Goal: Task Accomplishment & Management: Complete application form

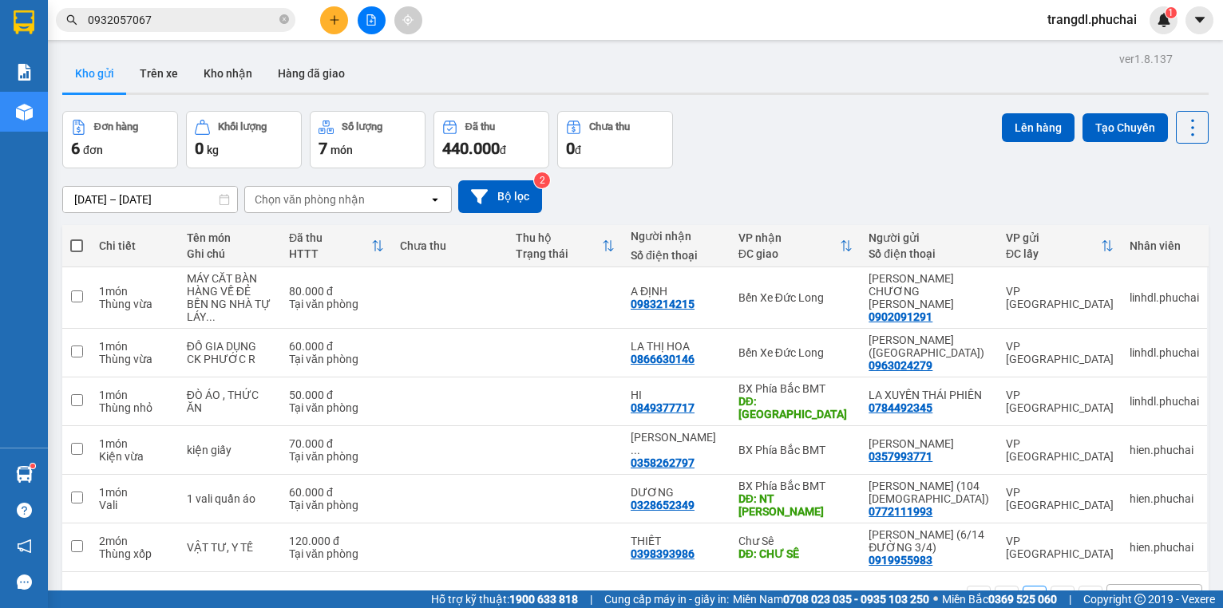
click at [368, 19] on icon "file-add" at bounding box center [370, 19] width 11 height 11
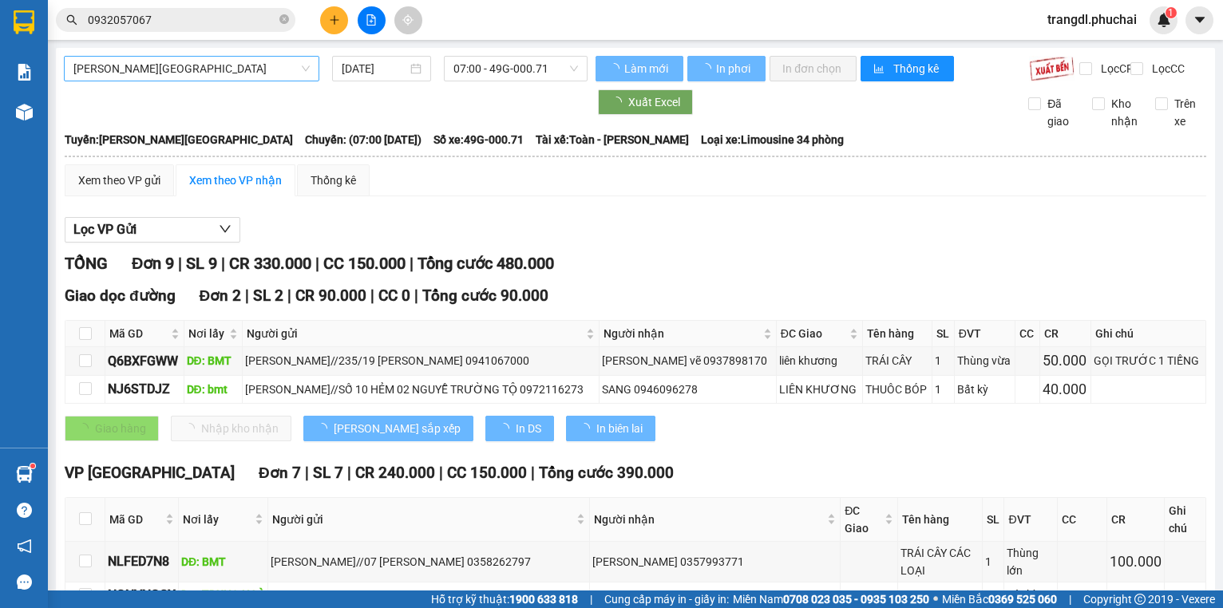
click at [160, 68] on span "[PERSON_NAME][GEOGRAPHIC_DATA]" at bounding box center [191, 69] width 236 height 24
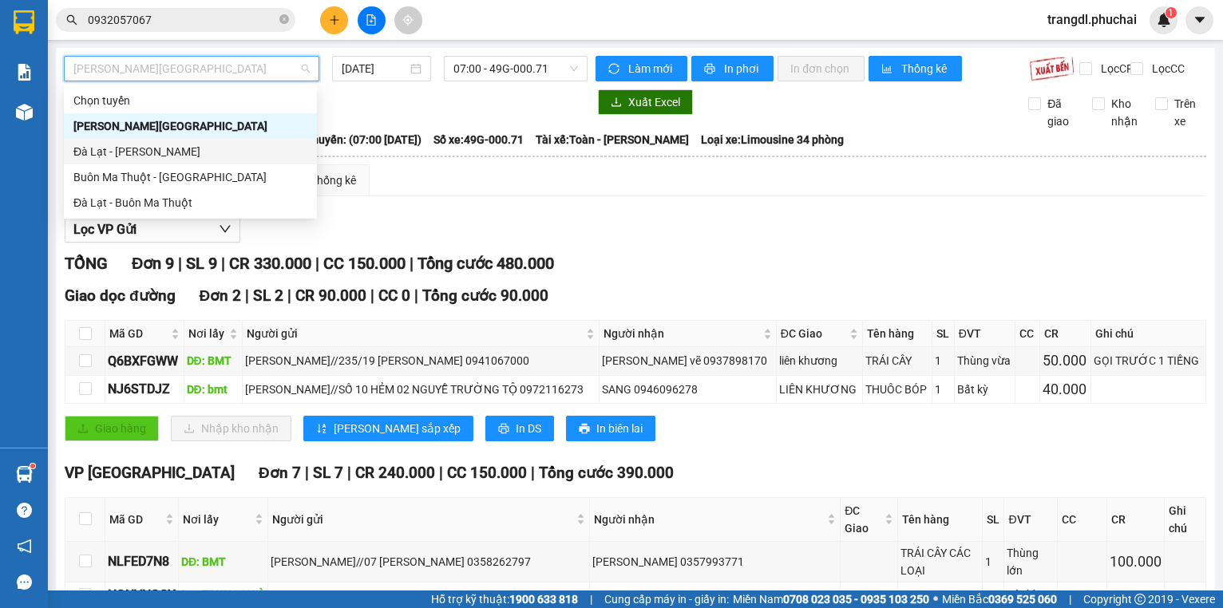
click at [219, 152] on div "Đà Lạt - [PERSON_NAME]" at bounding box center [190, 152] width 234 height 18
type input "[DATE]"
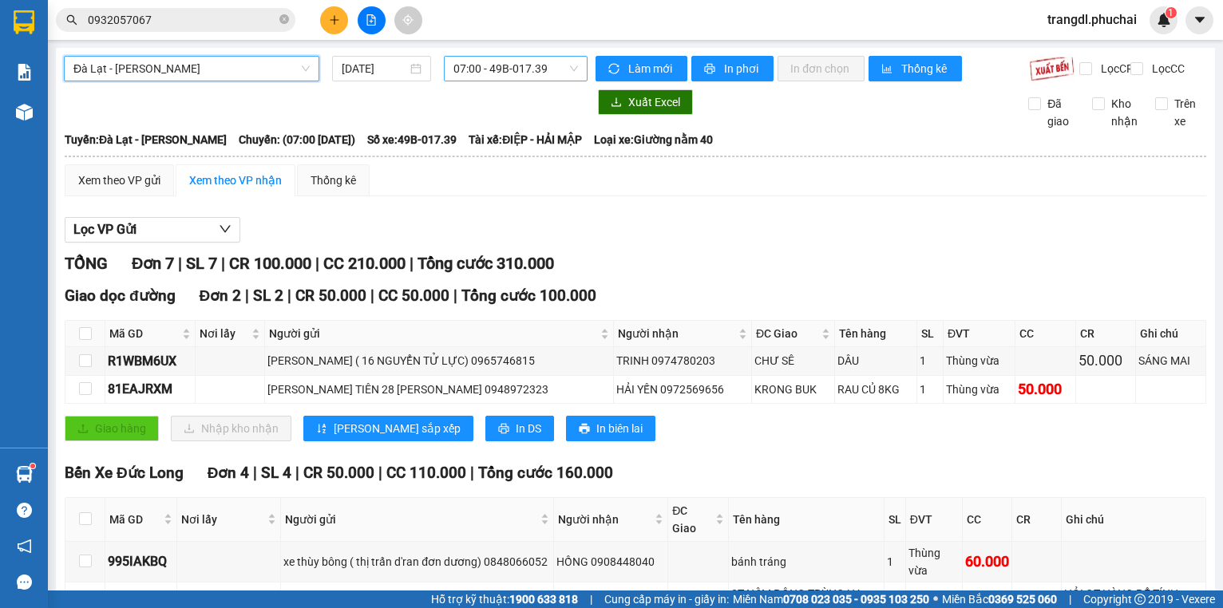
click at [492, 77] on span "07:00 - 49B-017.39" at bounding box center [515, 69] width 124 height 24
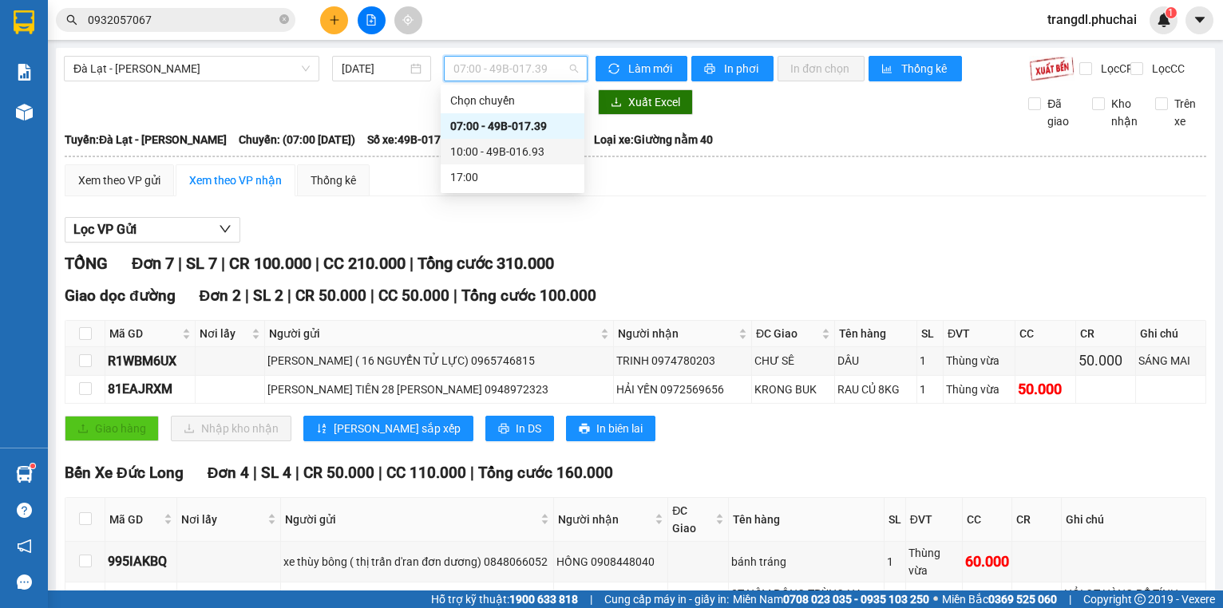
click at [521, 154] on div "10:00 - 49B-016.93" at bounding box center [512, 152] width 124 height 18
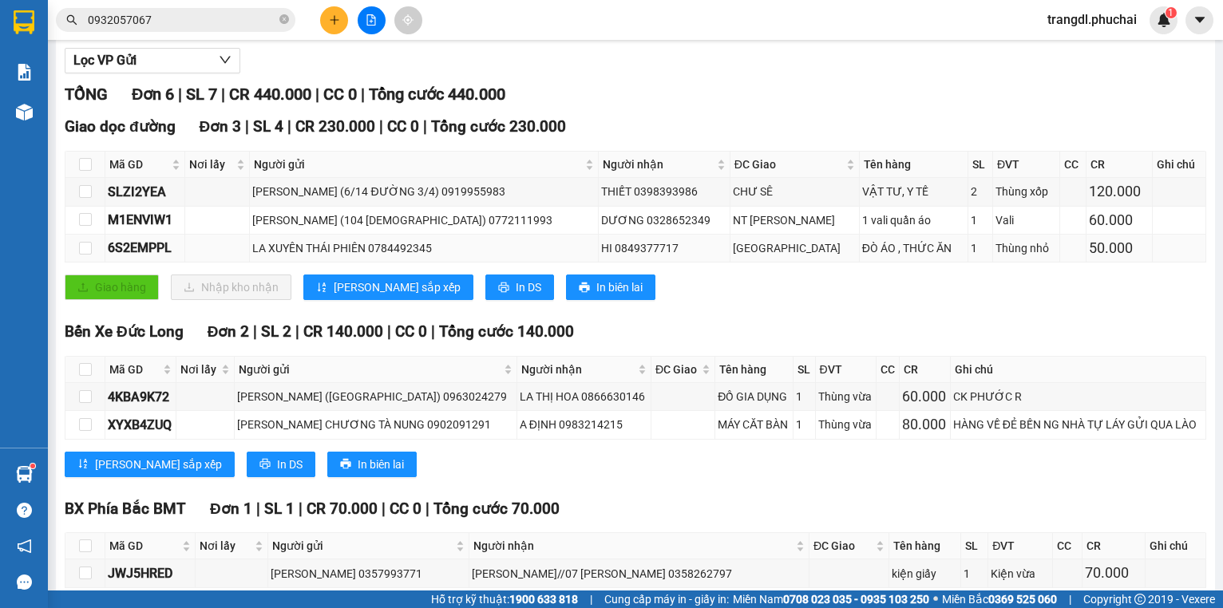
scroll to position [259, 0]
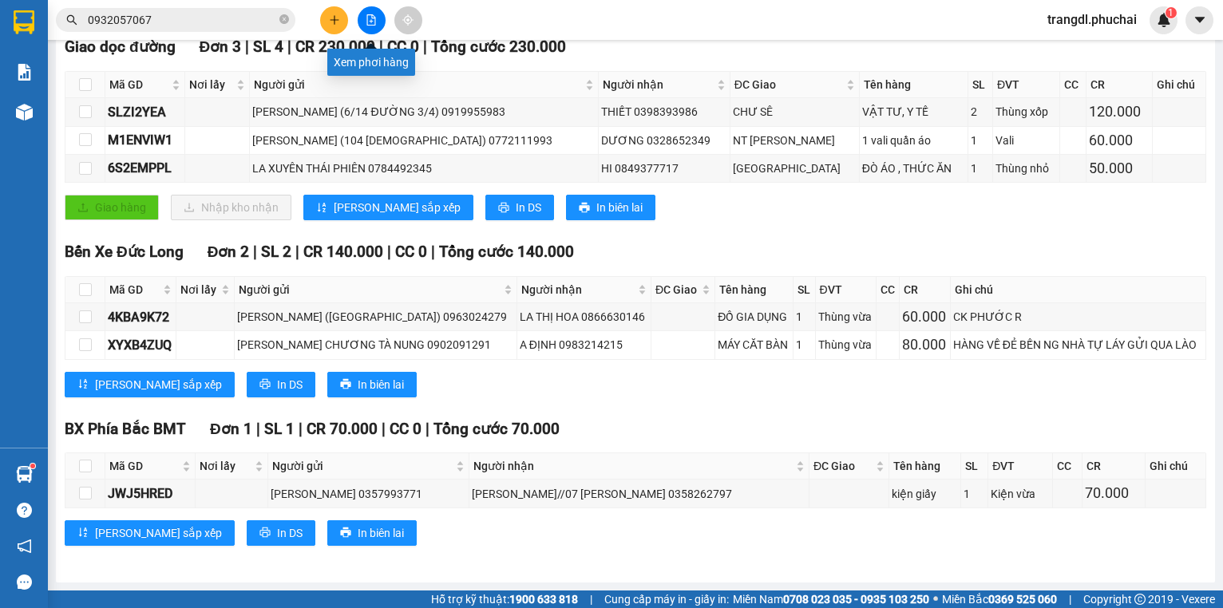
click at [370, 18] on icon "file-add" at bounding box center [370, 19] width 11 height 11
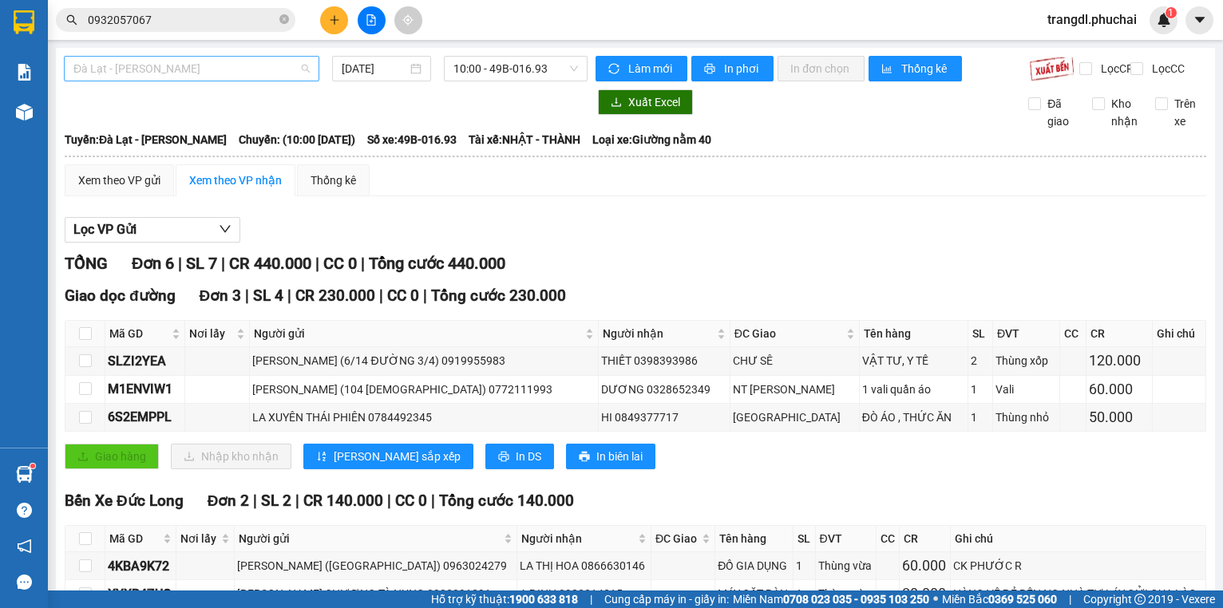
click at [230, 75] on span "Đà Lạt - [PERSON_NAME]" at bounding box center [191, 69] width 236 height 24
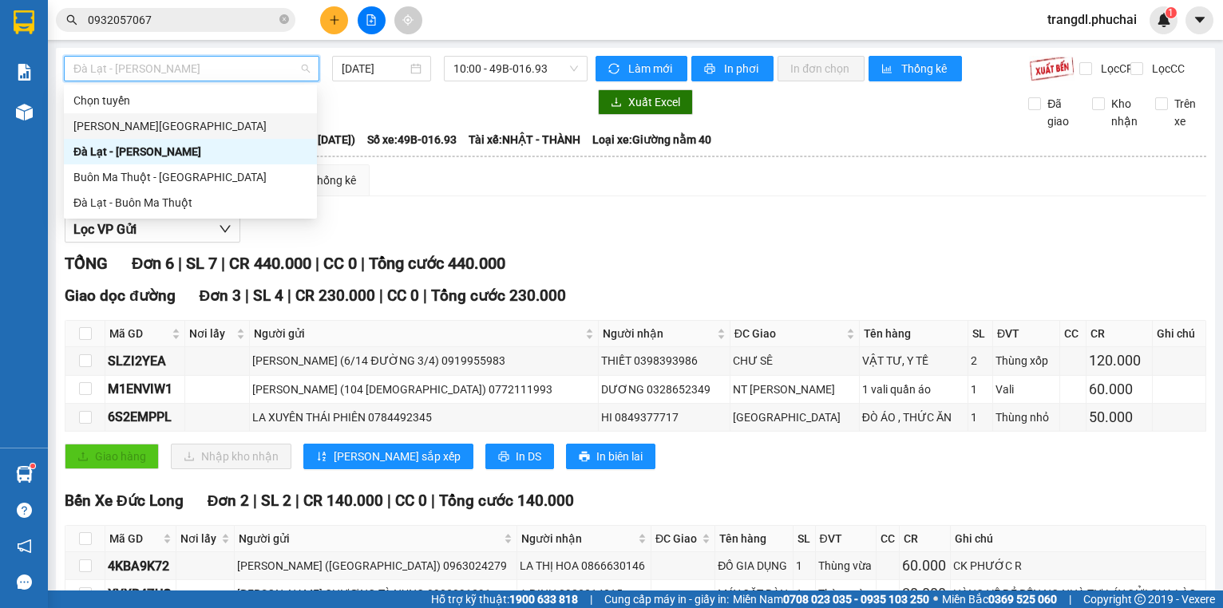
click at [242, 131] on div "[PERSON_NAME][GEOGRAPHIC_DATA]" at bounding box center [190, 126] width 234 height 18
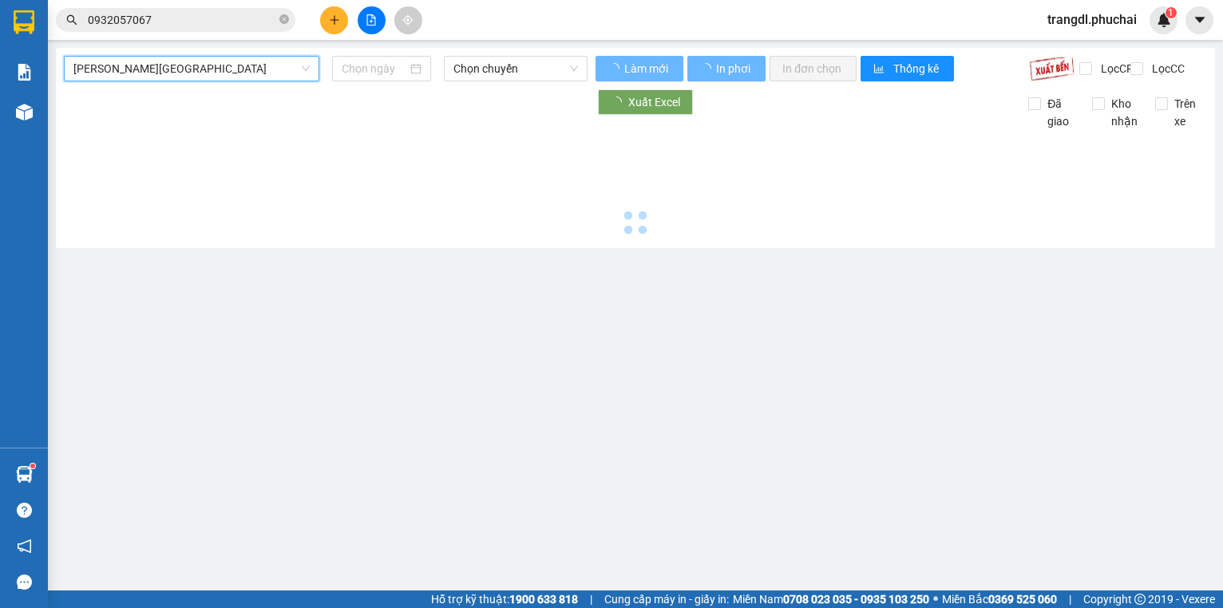
type input "[DATE]"
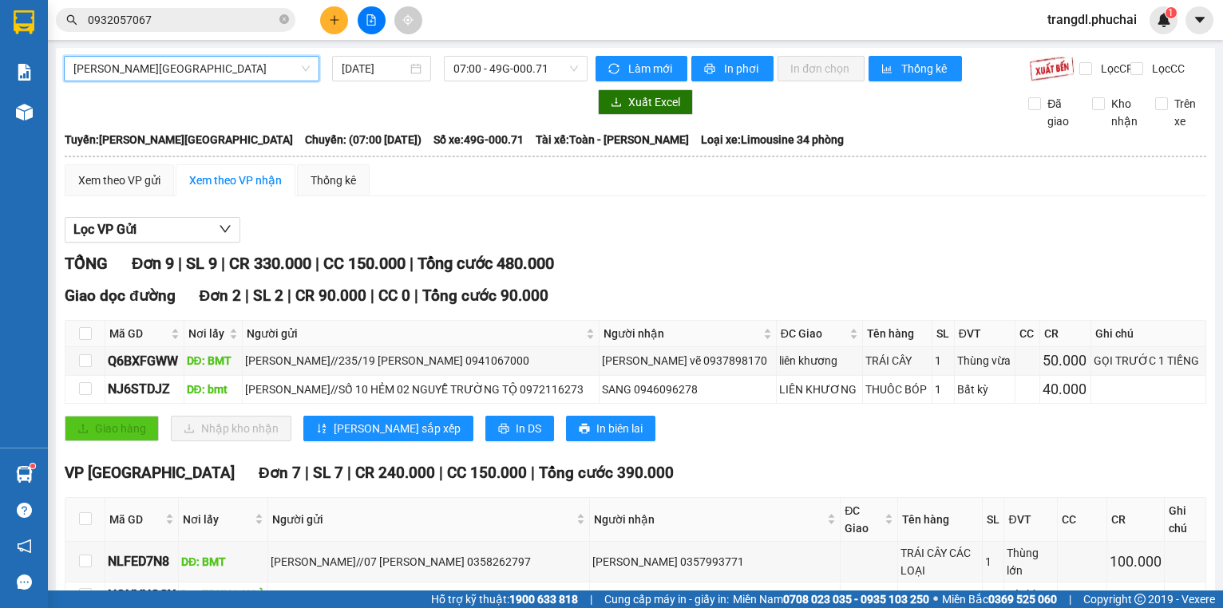
click at [45, 112] on div "Kho hàng mới" at bounding box center [24, 112] width 48 height 40
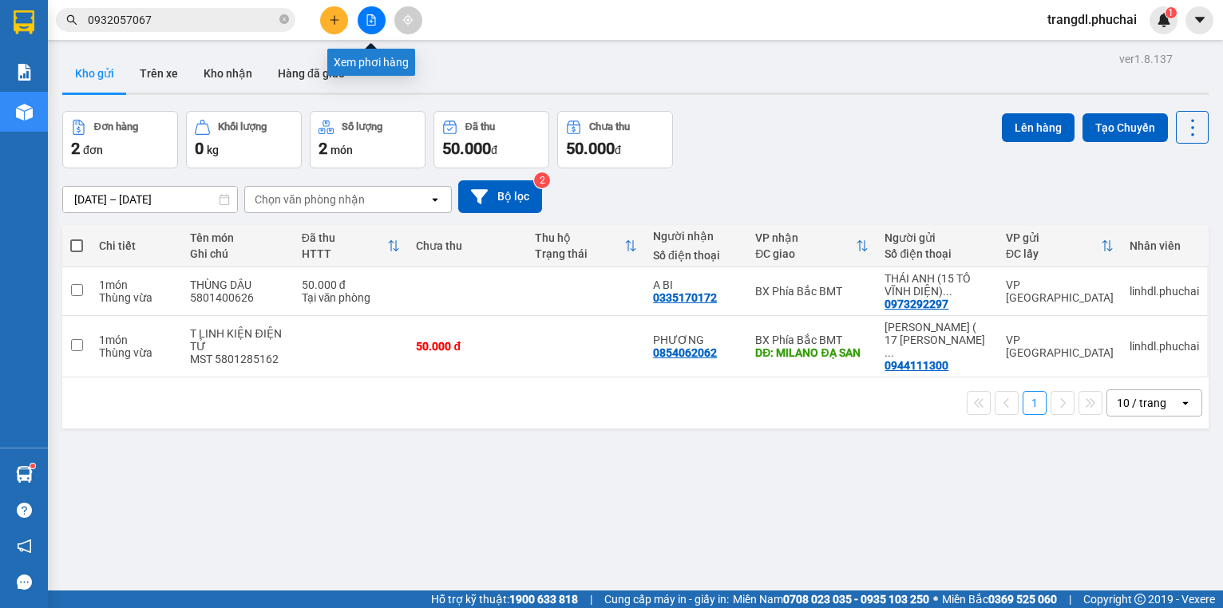
click at [377, 22] on button at bounding box center [372, 20] width 28 height 28
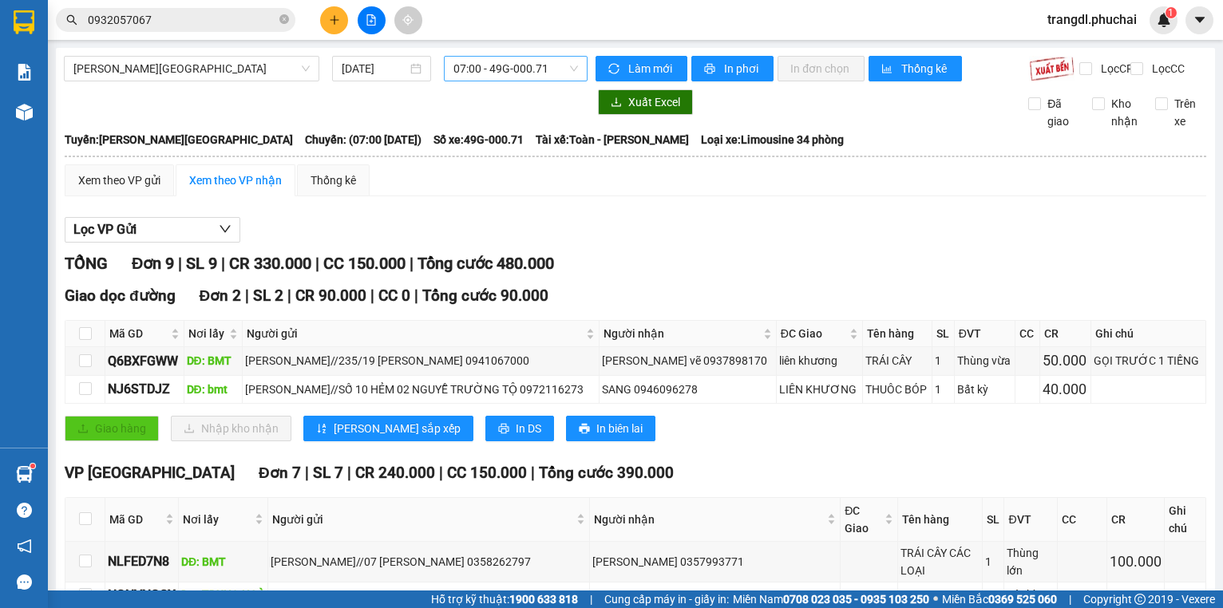
drag, startPoint x: 451, startPoint y: 67, endPoint x: 453, endPoint y: 77, distance: 10.6
click at [453, 67] on span "07:00 - 49G-000.71" at bounding box center [515, 69] width 124 height 24
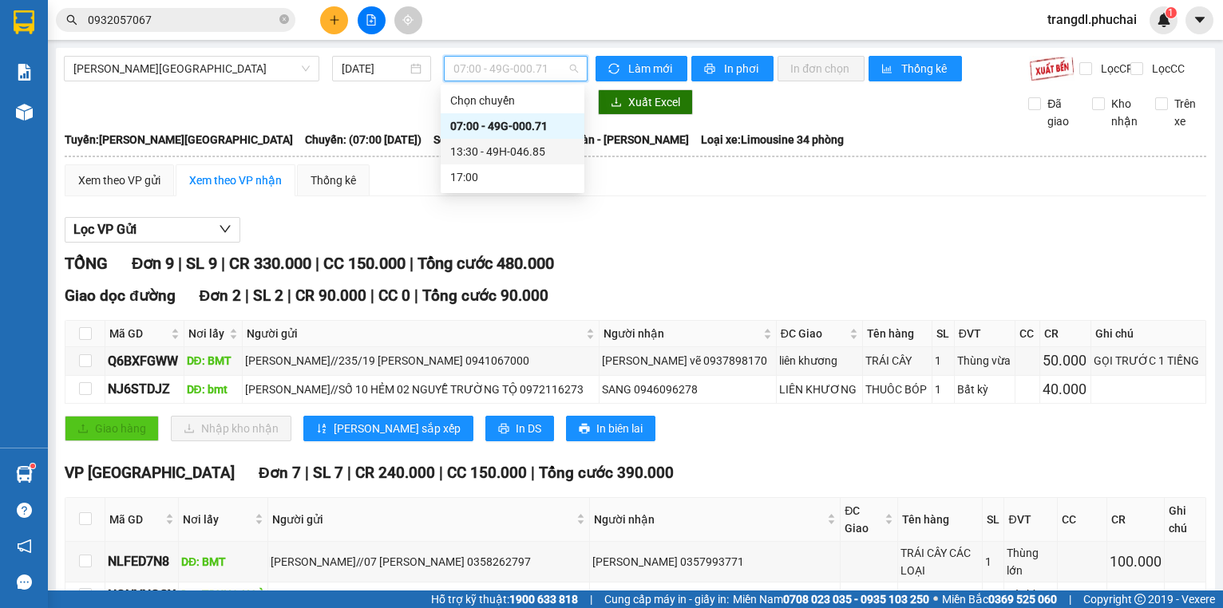
click at [476, 152] on div "13:30 - 49H-046.85" at bounding box center [512, 152] width 124 height 18
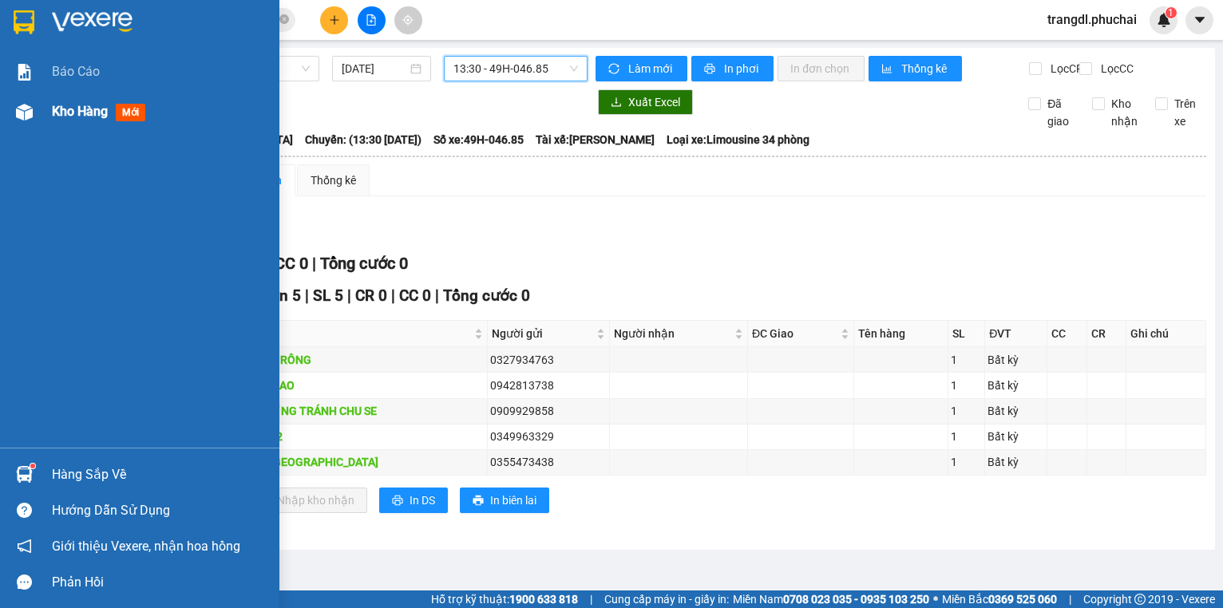
click at [25, 113] on img at bounding box center [24, 112] width 17 height 17
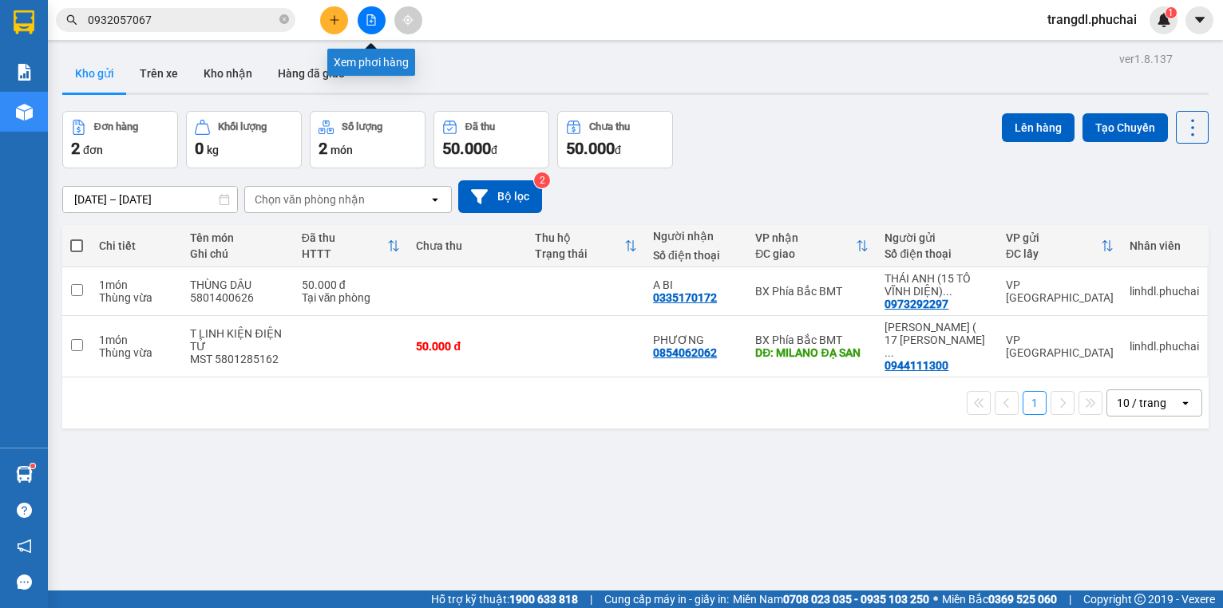
click at [368, 16] on icon "file-add" at bounding box center [370, 19] width 11 height 11
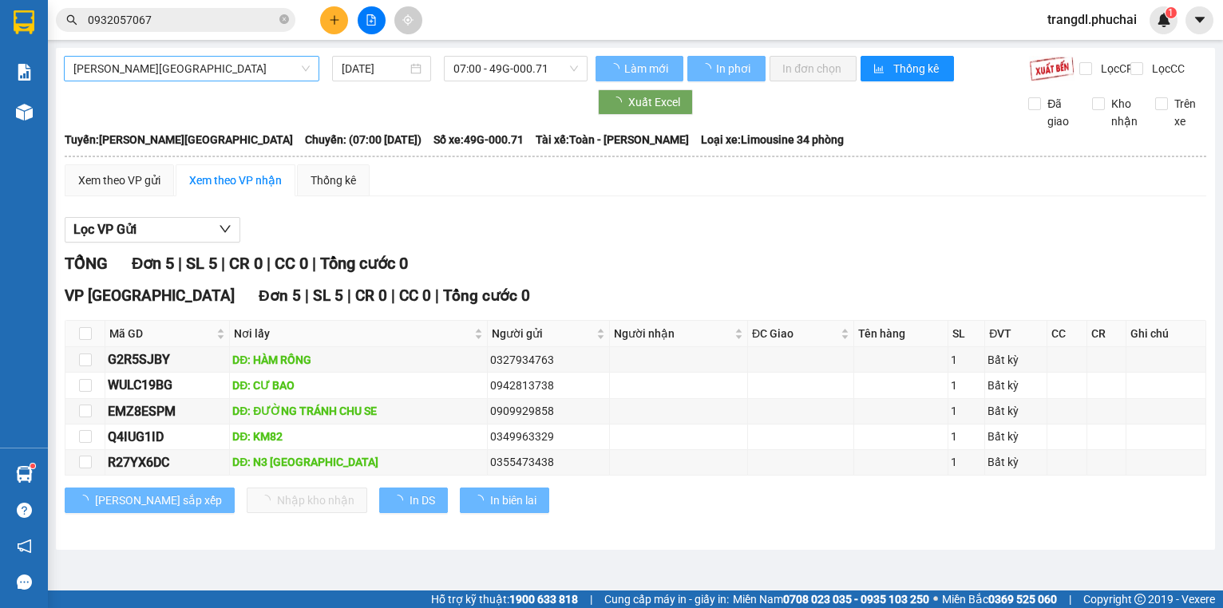
click at [213, 64] on span "[PERSON_NAME][GEOGRAPHIC_DATA]" at bounding box center [191, 69] width 236 height 24
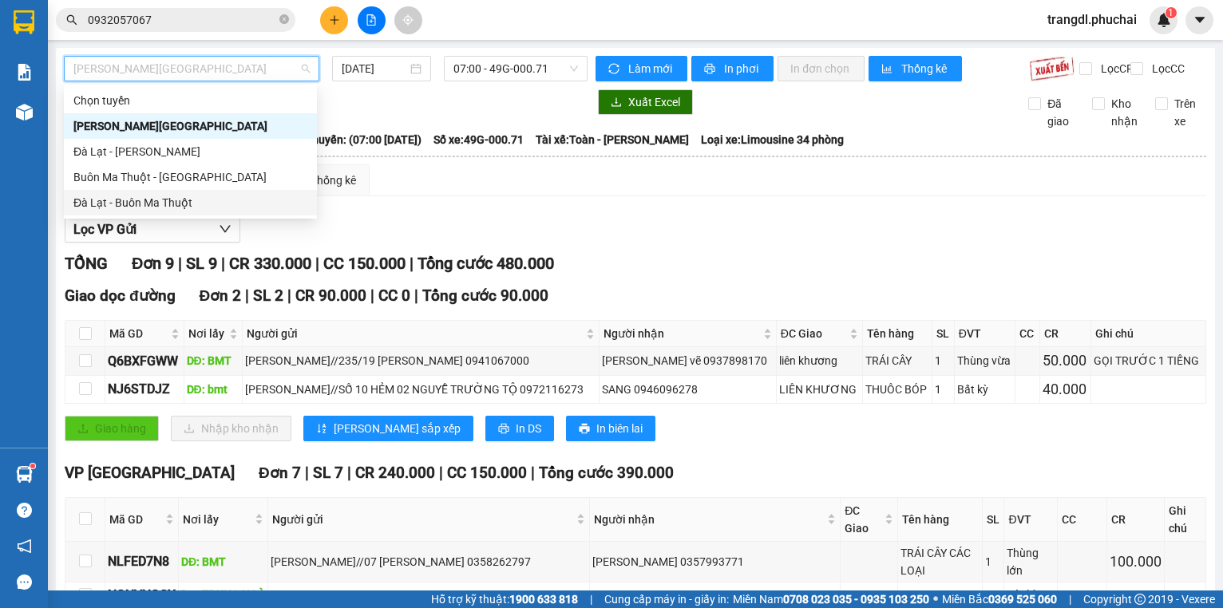
click at [249, 200] on div "Đà Lạt - Buôn Ma Thuột" at bounding box center [190, 203] width 234 height 18
type input "[DATE]"
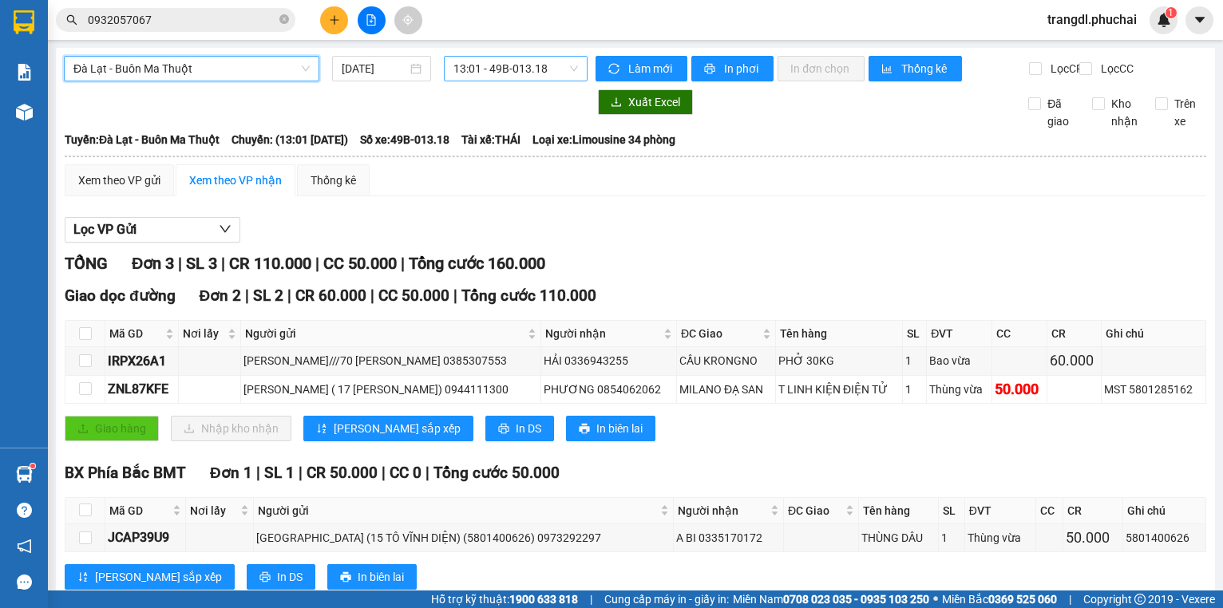
click at [478, 74] on span "13:01 - 49B-013.18" at bounding box center [515, 69] width 124 height 24
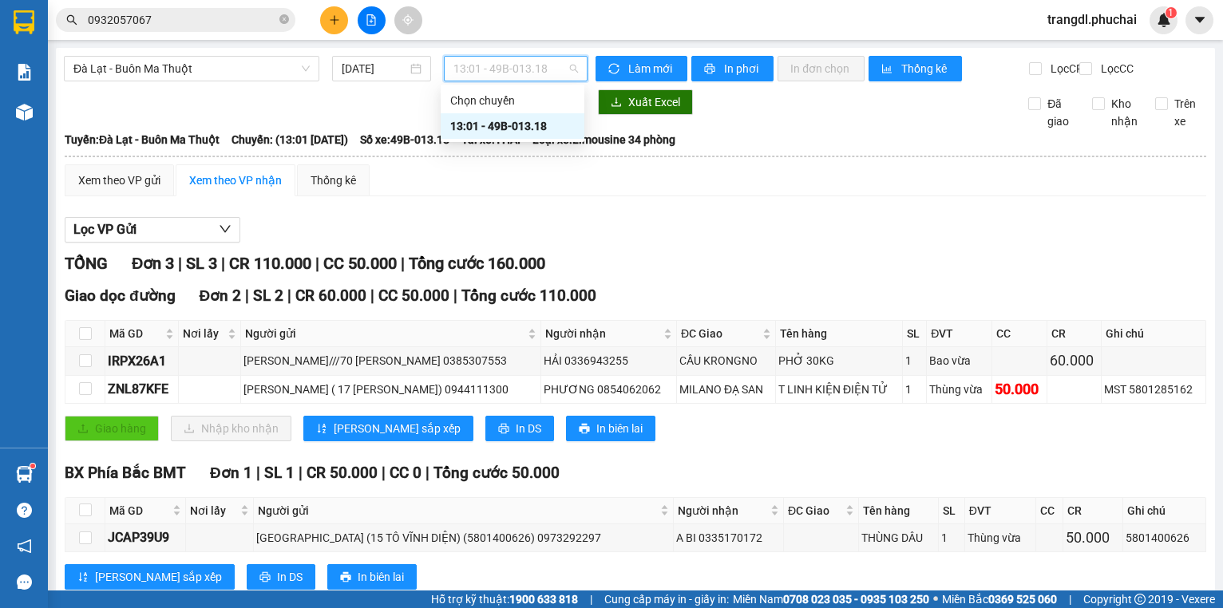
scroll to position [55, 0]
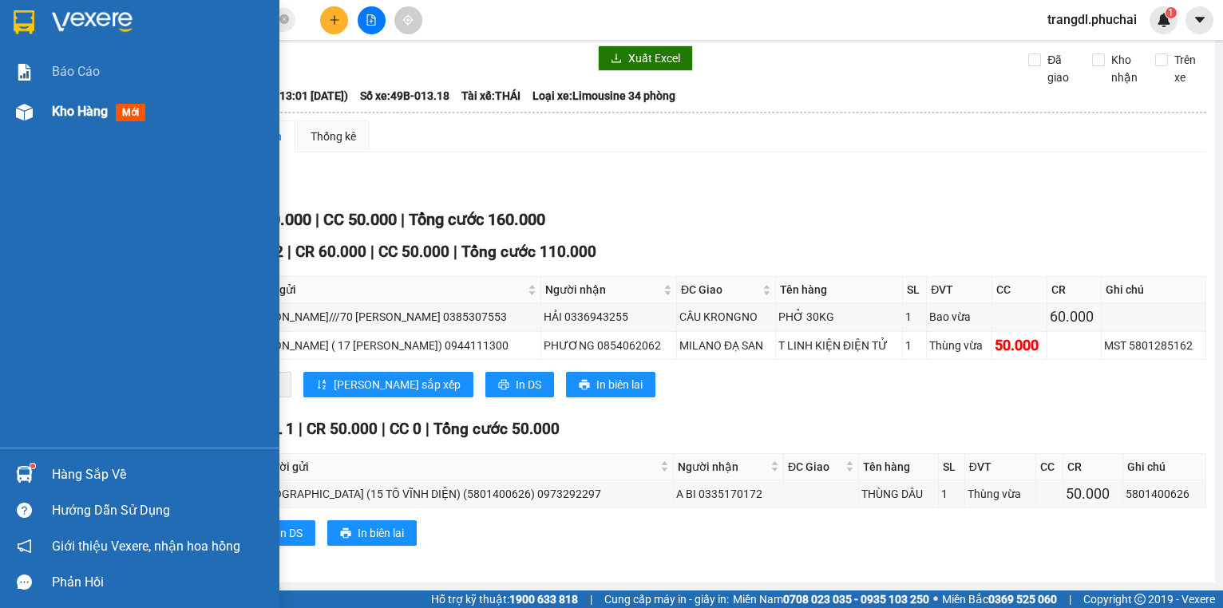
click at [38, 119] on div "Kho hàng mới" at bounding box center [139, 112] width 279 height 40
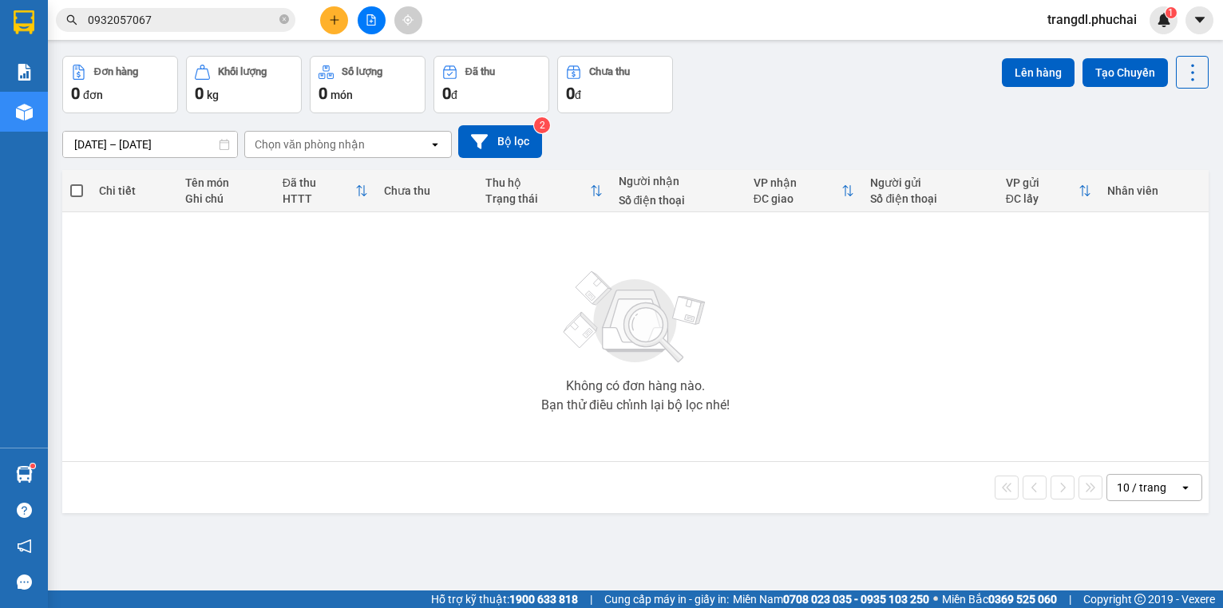
click at [342, 19] on button at bounding box center [334, 20] width 28 height 28
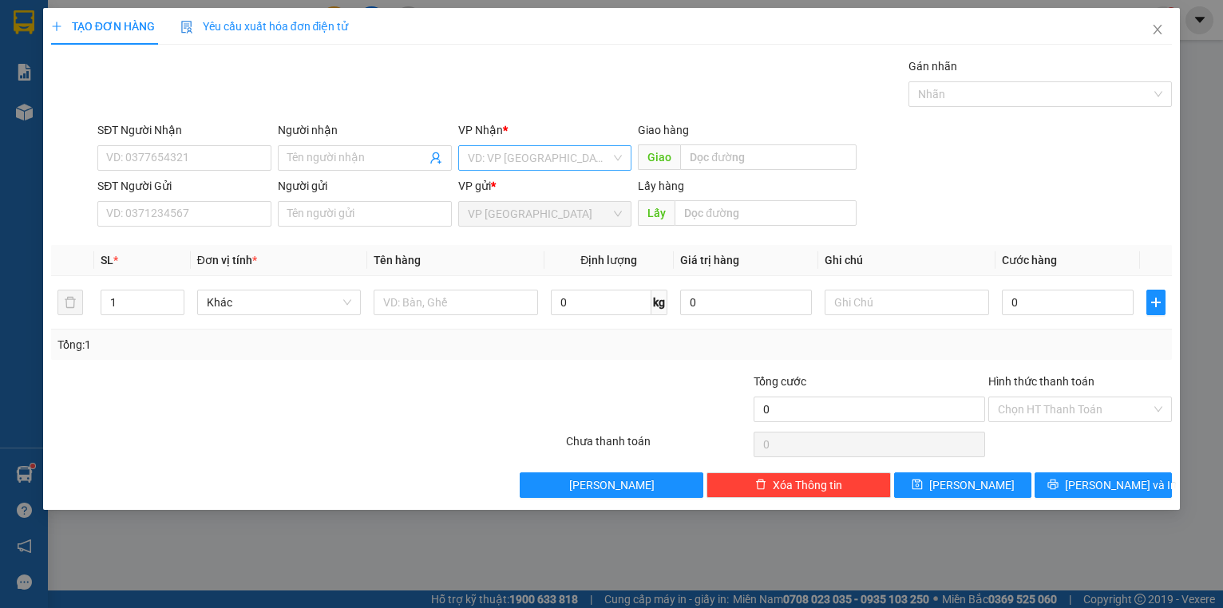
click at [494, 158] on input "search" at bounding box center [540, 158] width 144 height 24
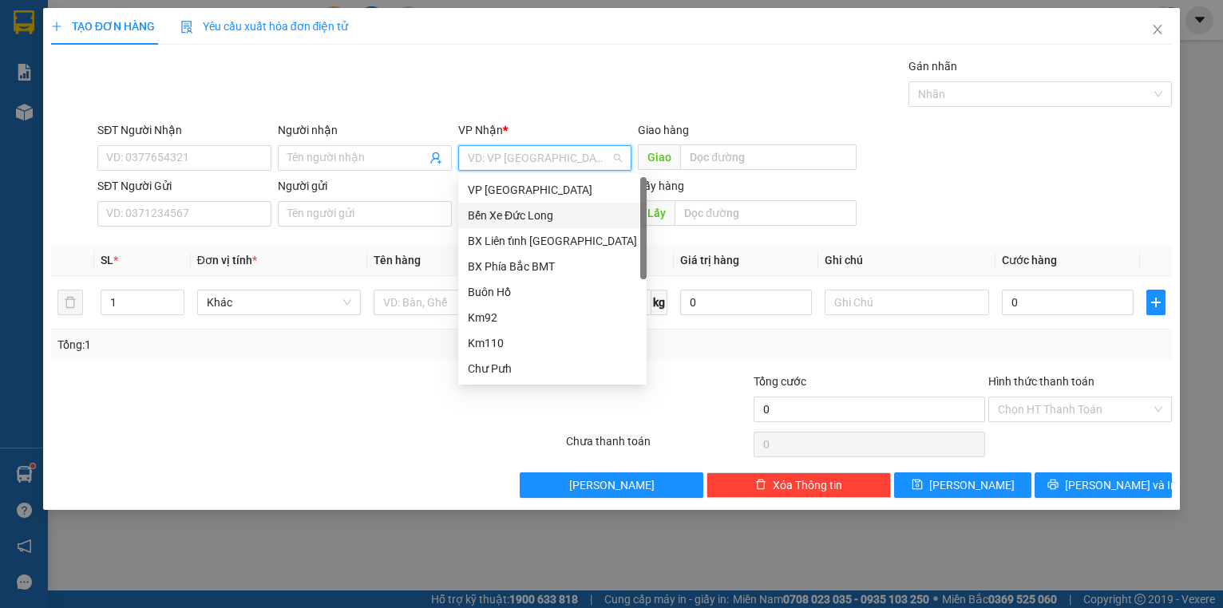
click at [530, 217] on div "Bến Xe Đức Long" at bounding box center [552, 216] width 169 height 18
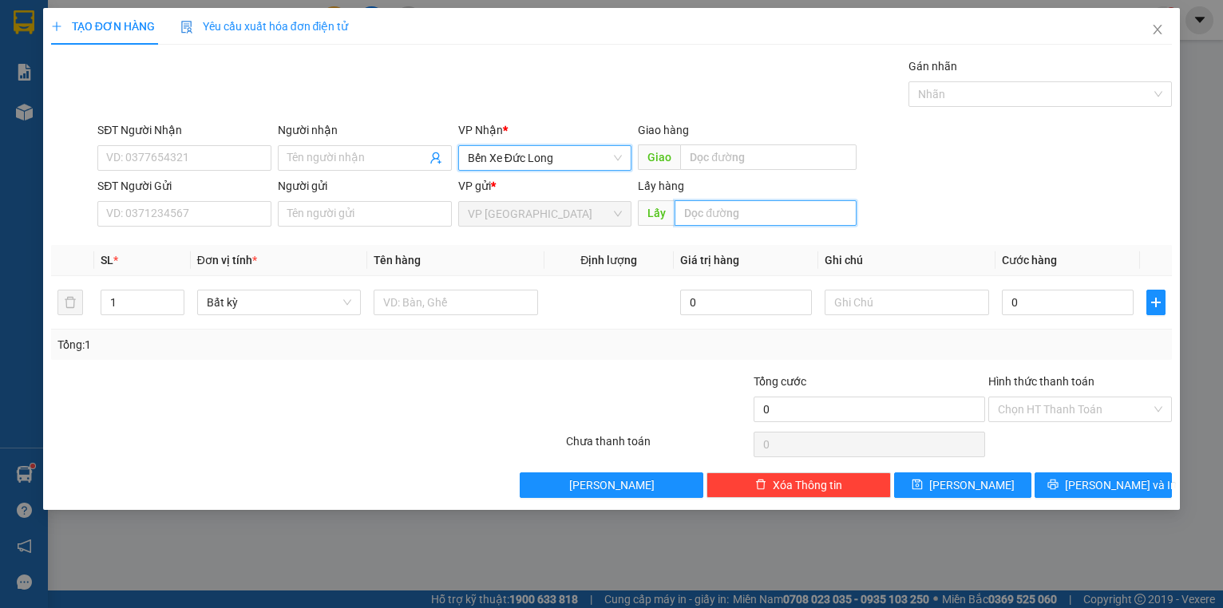
click at [728, 213] on input "text" at bounding box center [765, 213] width 182 height 26
type input "BX"
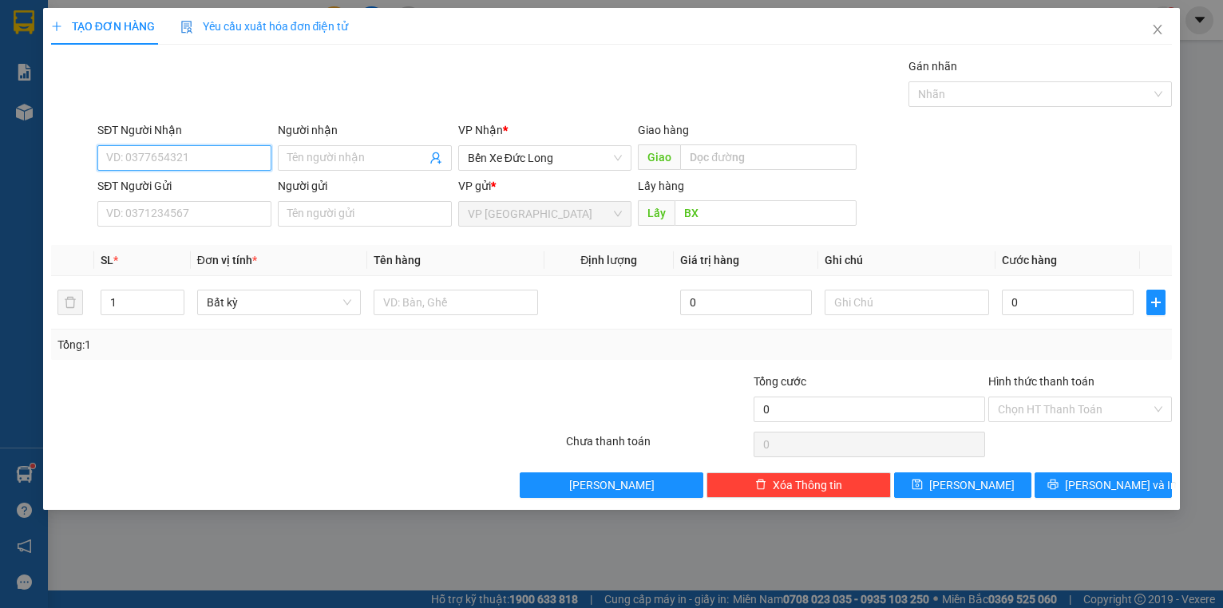
click at [250, 151] on input "SĐT Người Nhận" at bounding box center [184, 158] width 174 height 26
type input "0935355577"
click at [375, 153] on input "Người nhận" at bounding box center [356, 158] width 139 height 18
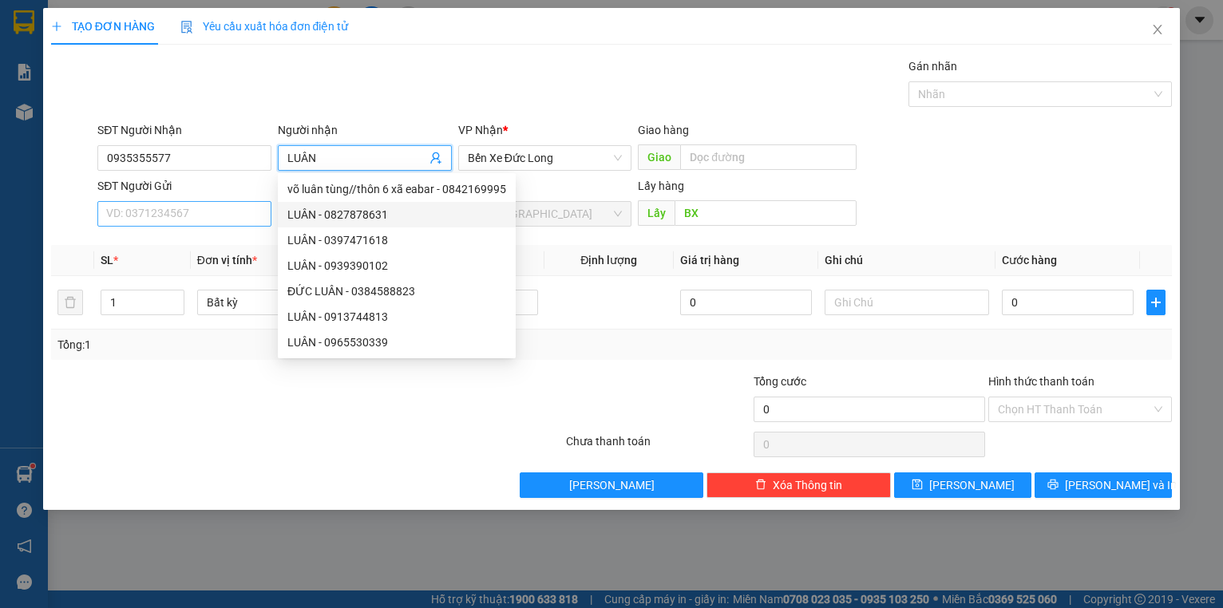
type input "LUÂN"
click at [134, 210] on input "SĐT Người Gửi" at bounding box center [184, 214] width 174 height 26
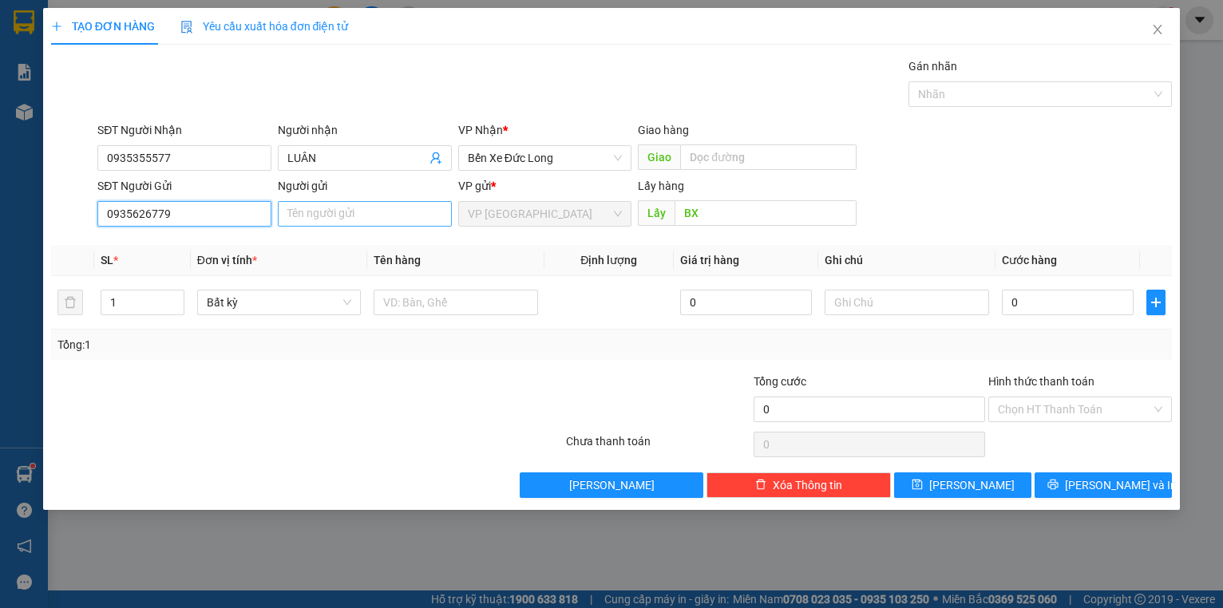
type input "0935626779"
click at [300, 215] on input "Người gửi" at bounding box center [365, 214] width 174 height 26
click at [373, 215] on input "[PERSON_NAME] ( [PERSON_NAME] )" at bounding box center [365, 214] width 174 height 26
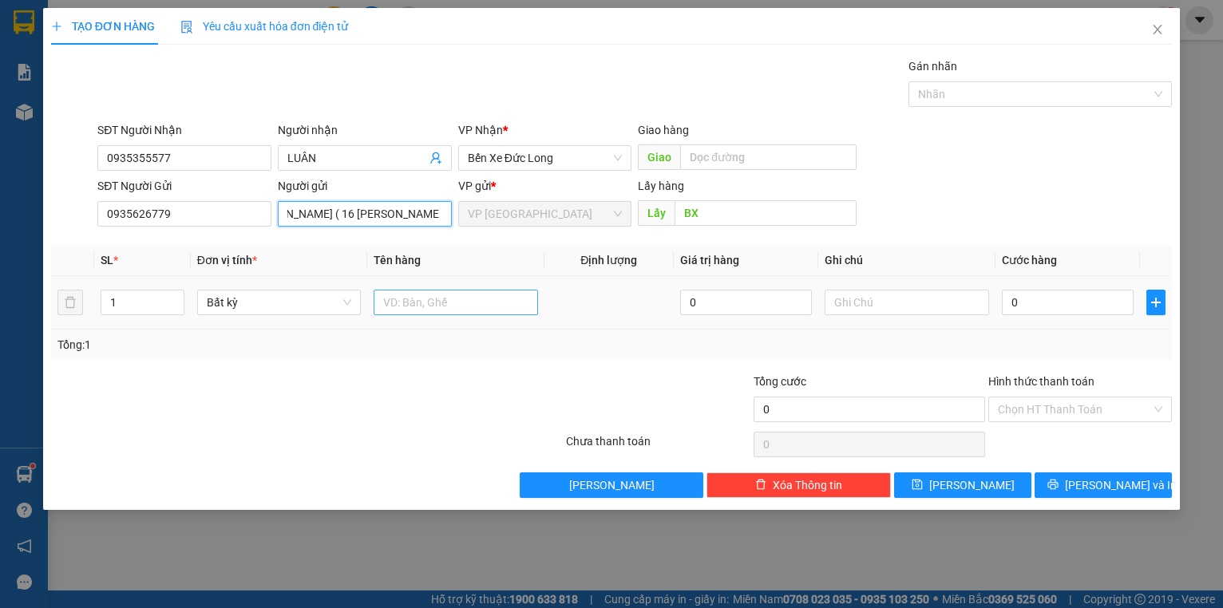
type input "[PERSON_NAME] ( 16 [PERSON_NAME] )"
click at [413, 312] on input "text" at bounding box center [455, 303] width 164 height 26
type input "1 VALI ĐỎ + 1 TÚI ĐỒ VÀNG"
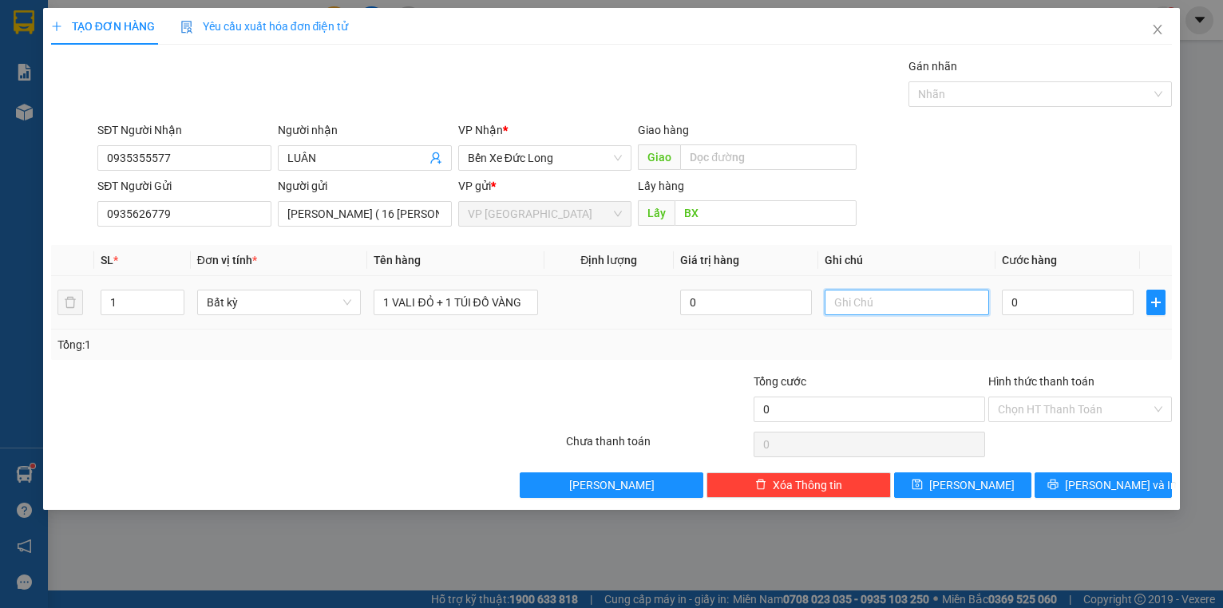
click at [900, 292] on input "text" at bounding box center [906, 303] width 164 height 26
type input "QUẦN ÁO ( KO CHỊU TN HÀNG )"
click at [832, 387] on div "Tổng cước" at bounding box center [868, 385] width 231 height 24
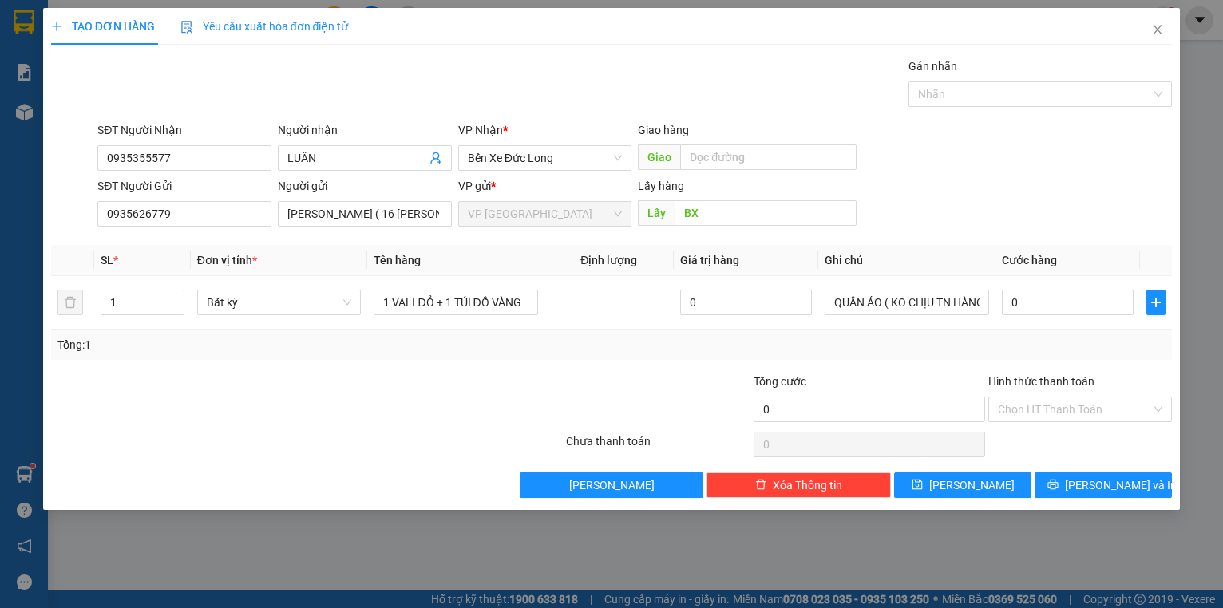
click at [851, 364] on div "Transit Pickup Surcharge Ids Transit Deliver Surcharge Ids Transit Deliver Surc…" at bounding box center [611, 277] width 1121 height 441
click at [1079, 291] on input "0" at bounding box center [1068, 303] width 132 height 26
type input "1"
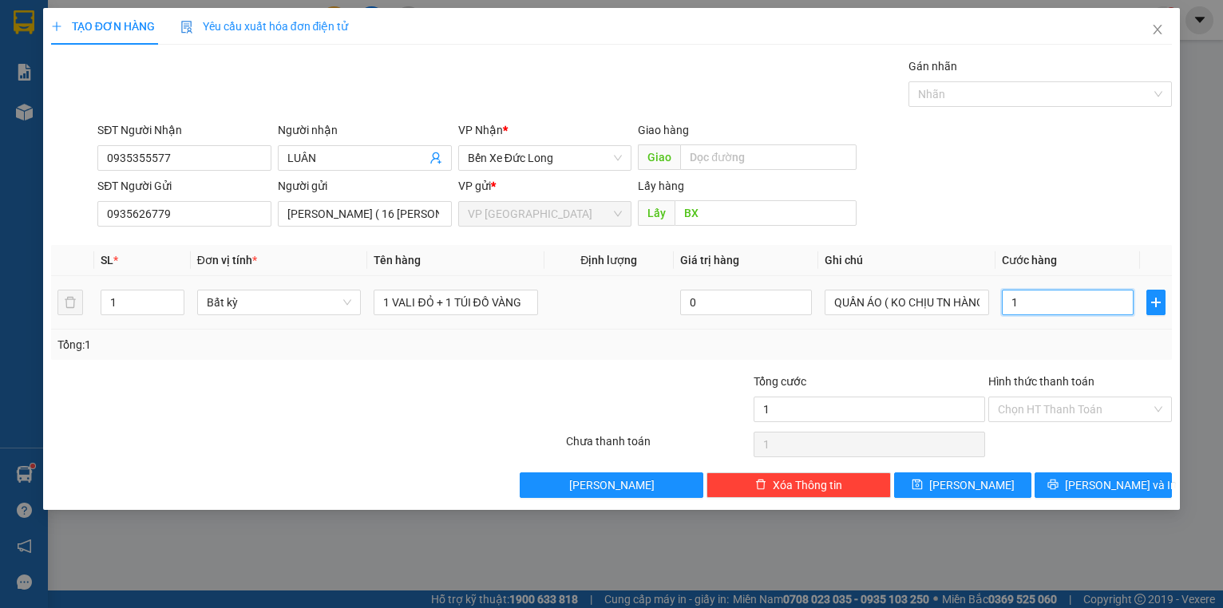
type input "18"
type input "1"
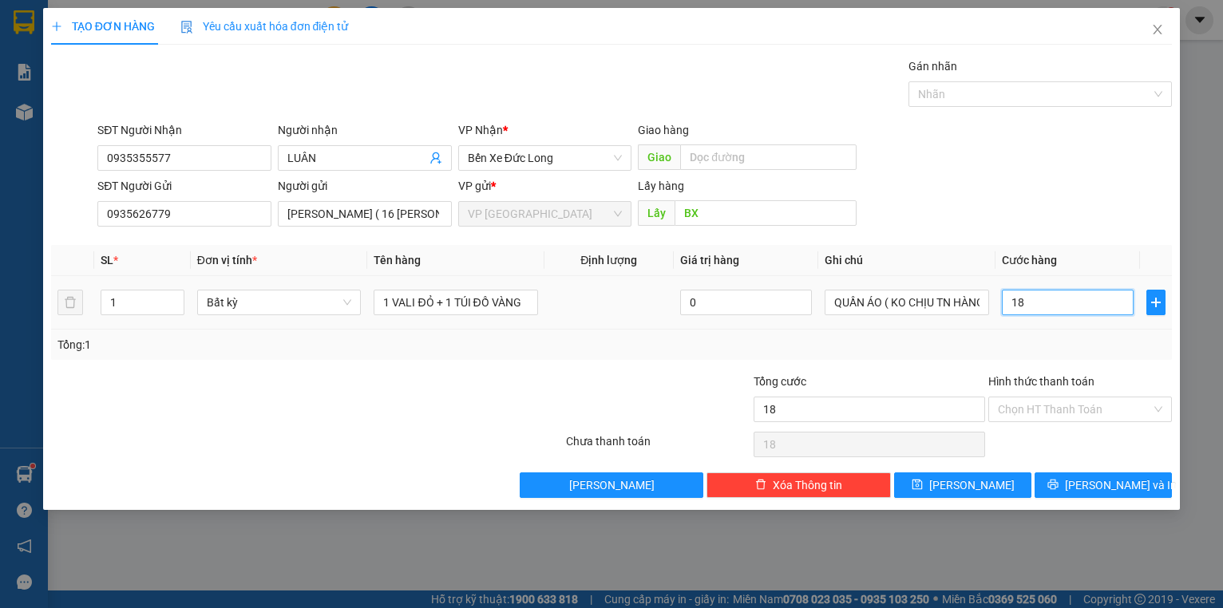
type input "1"
type input "13"
type input "130"
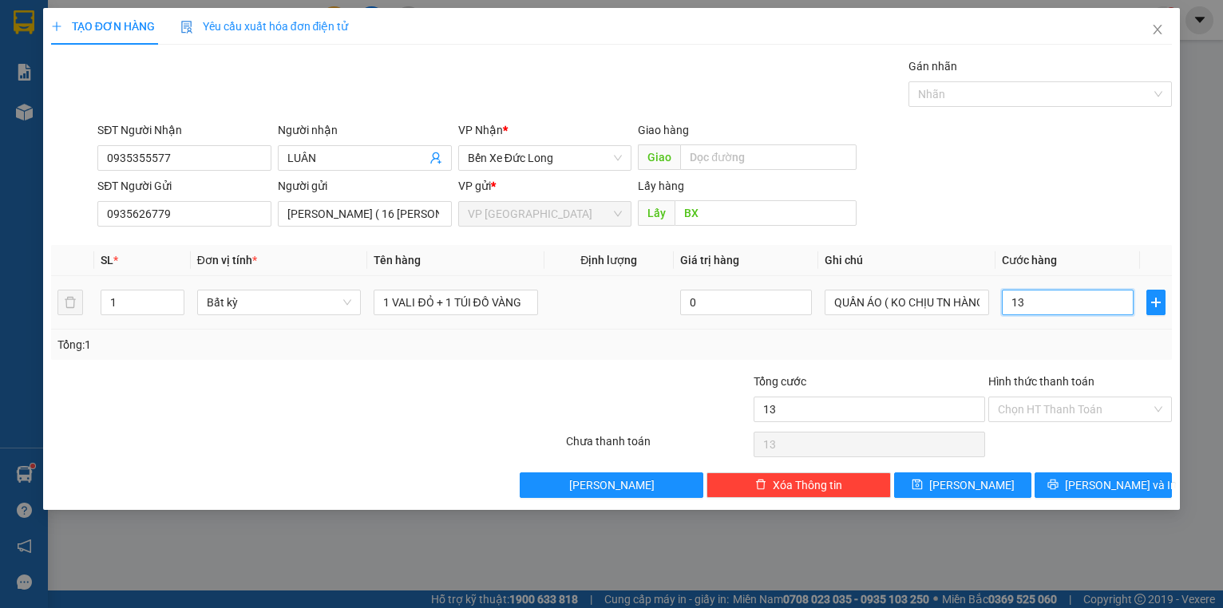
type input "130"
type input "1.300"
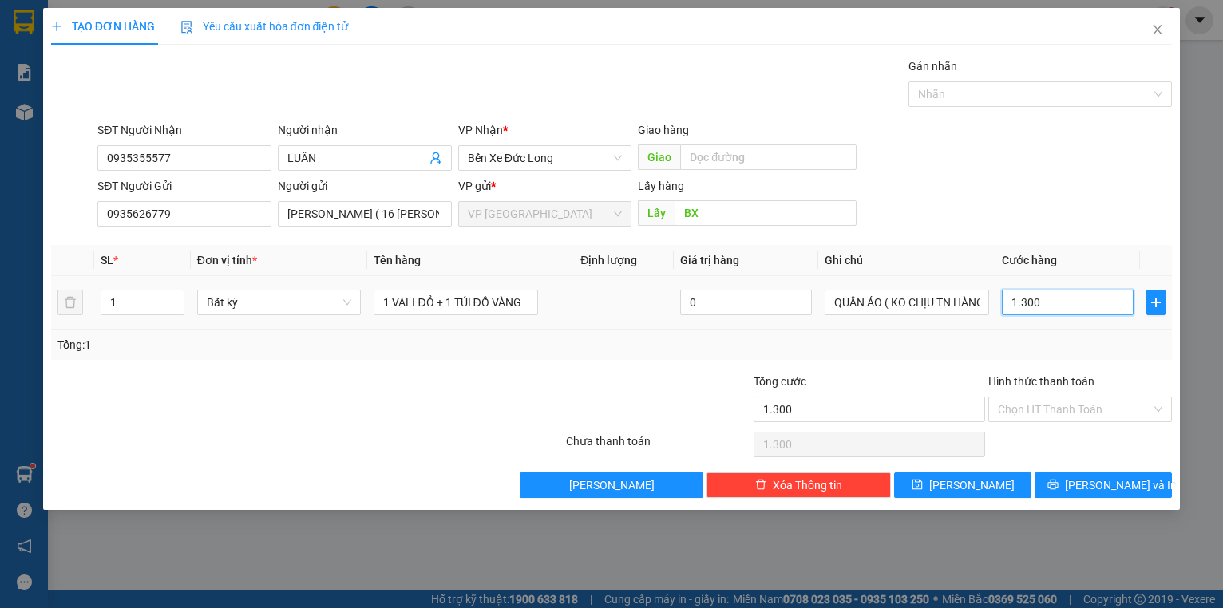
type input "13.000"
type input "130.000"
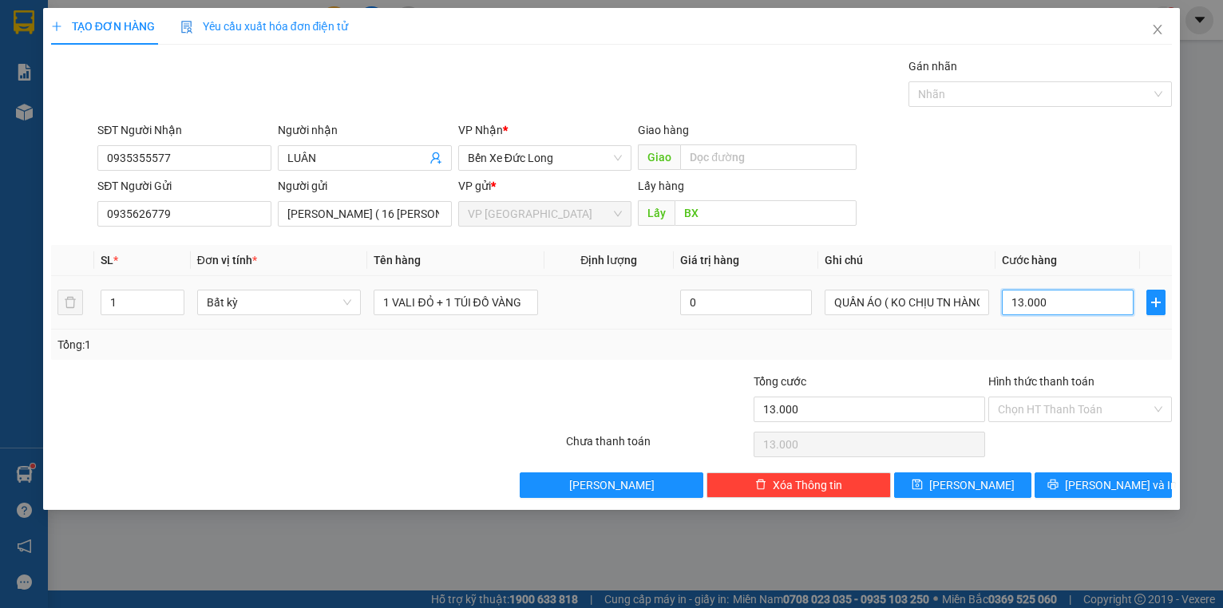
type input "130.000"
click at [1062, 409] on input "Hình thức thanh toán" at bounding box center [1075, 409] width 154 height 24
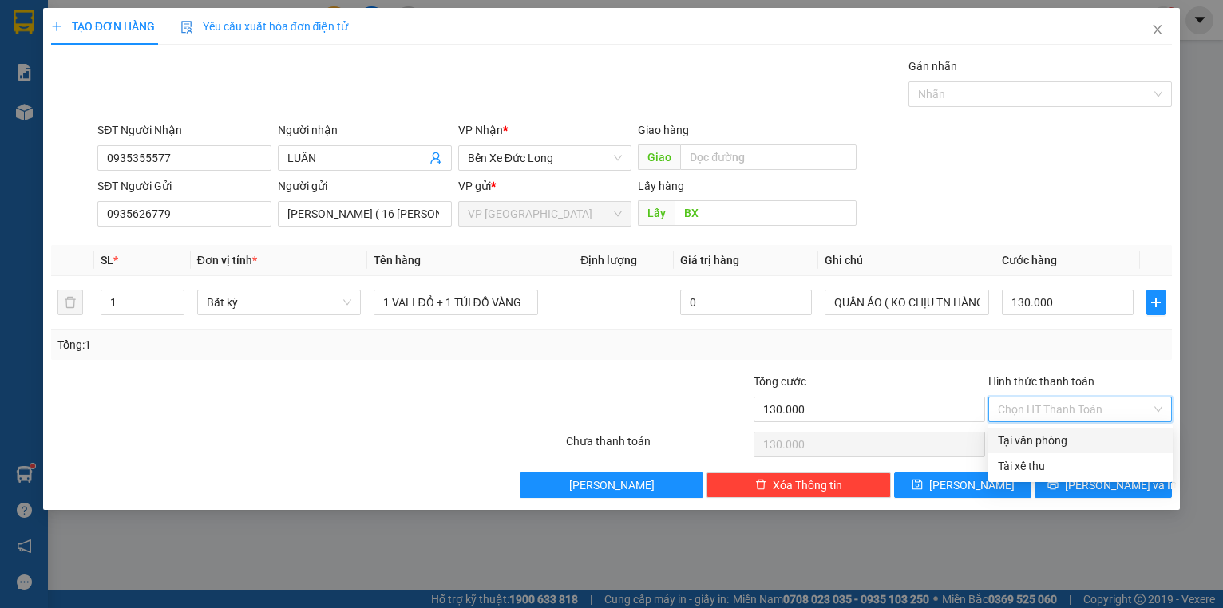
click at [1048, 442] on div "Tại văn phòng" at bounding box center [1080, 441] width 165 height 18
type input "0"
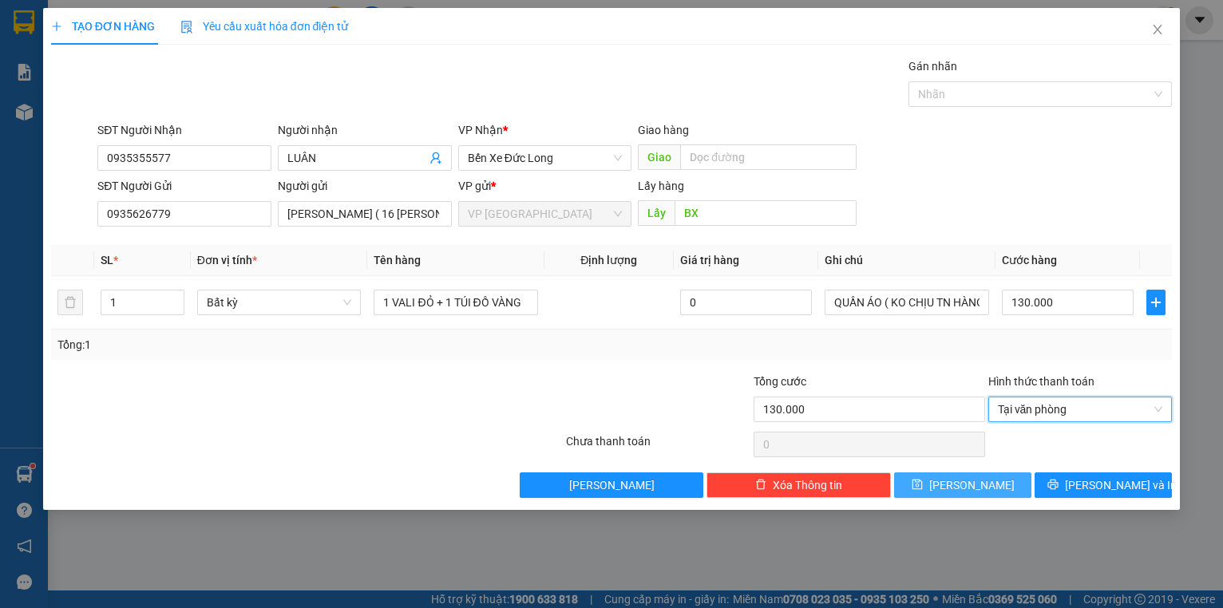
click at [1000, 480] on button "[PERSON_NAME]" at bounding box center [962, 485] width 137 height 26
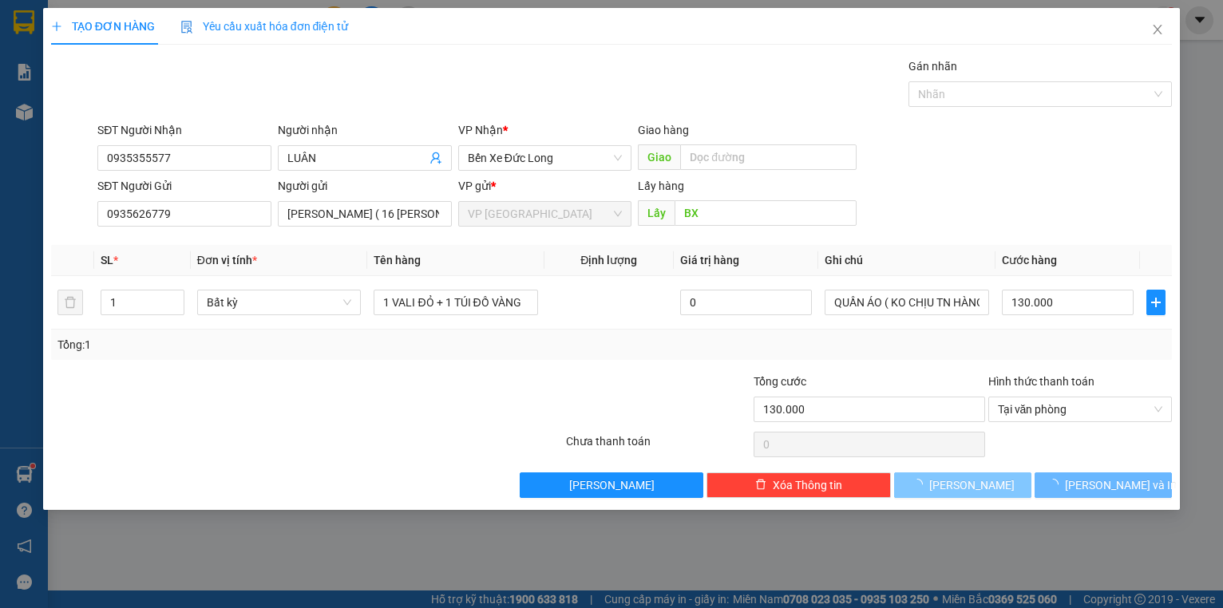
type input "0"
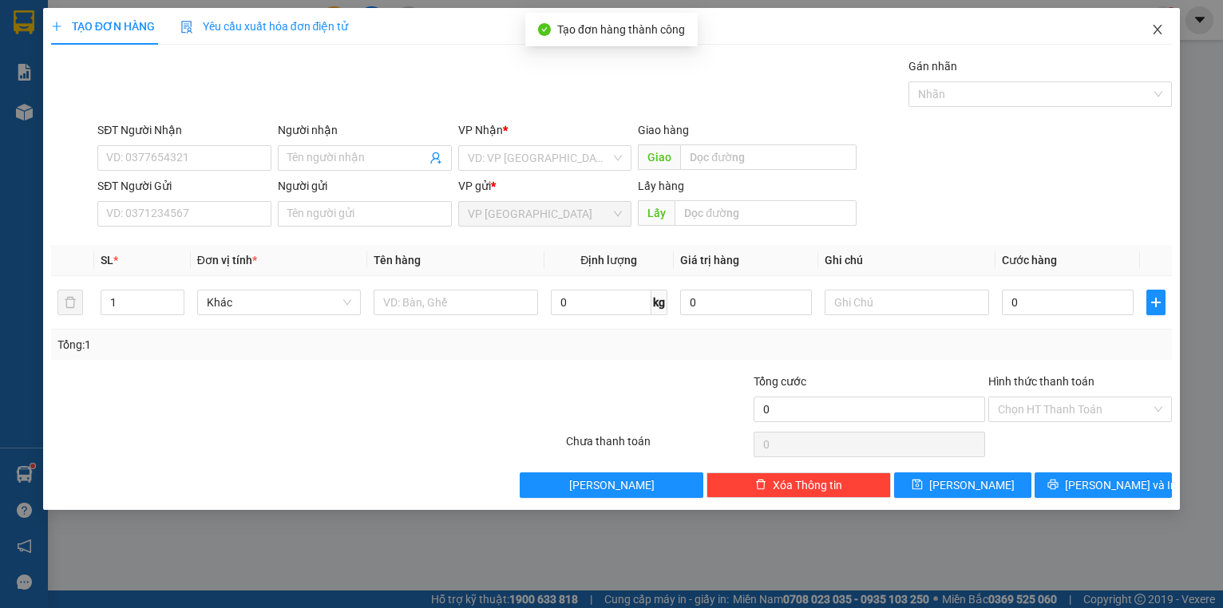
click at [1154, 30] on icon "close" at bounding box center [1157, 29] width 13 height 13
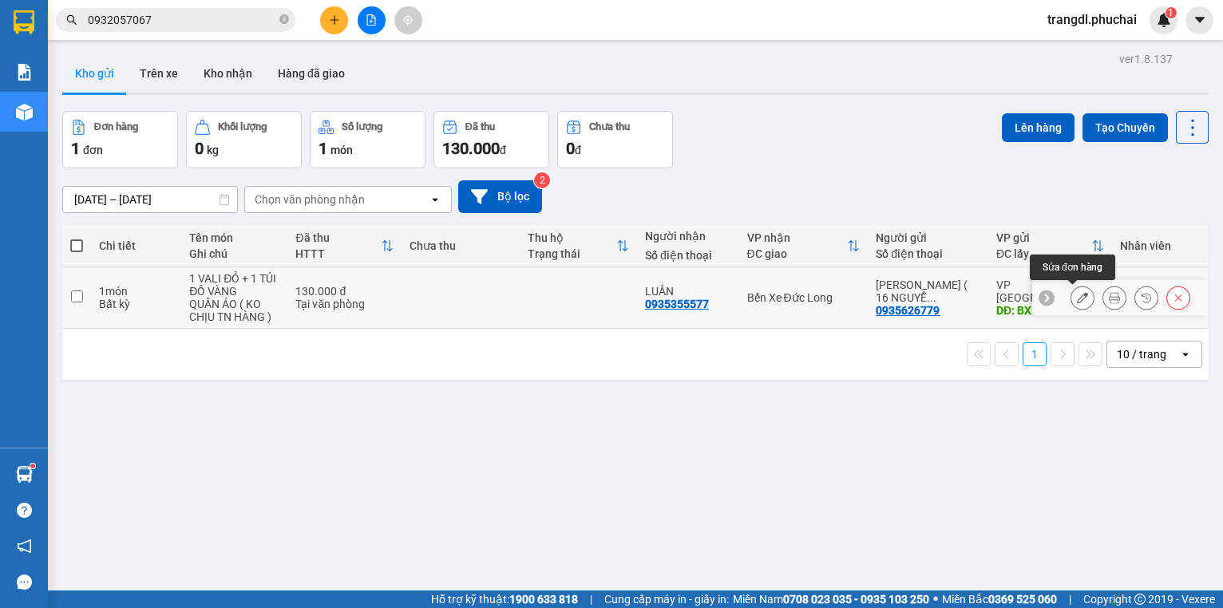
click at [1077, 297] on icon at bounding box center [1082, 297] width 11 height 11
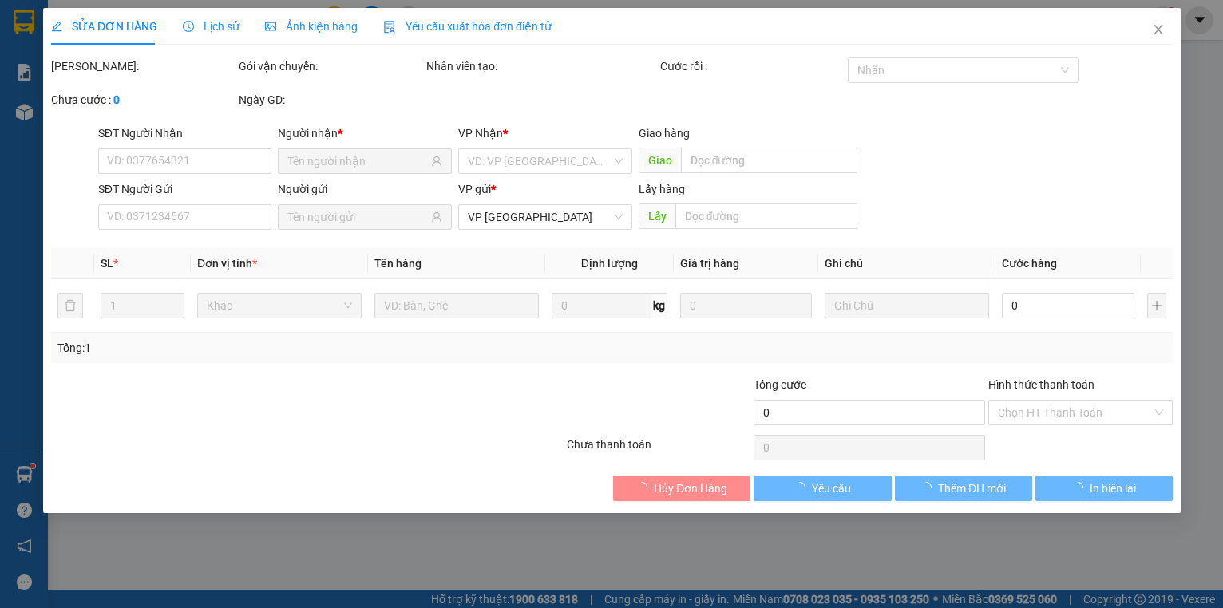
type input "0935355577"
type input "0935626779"
type input "BX"
type input "130.000"
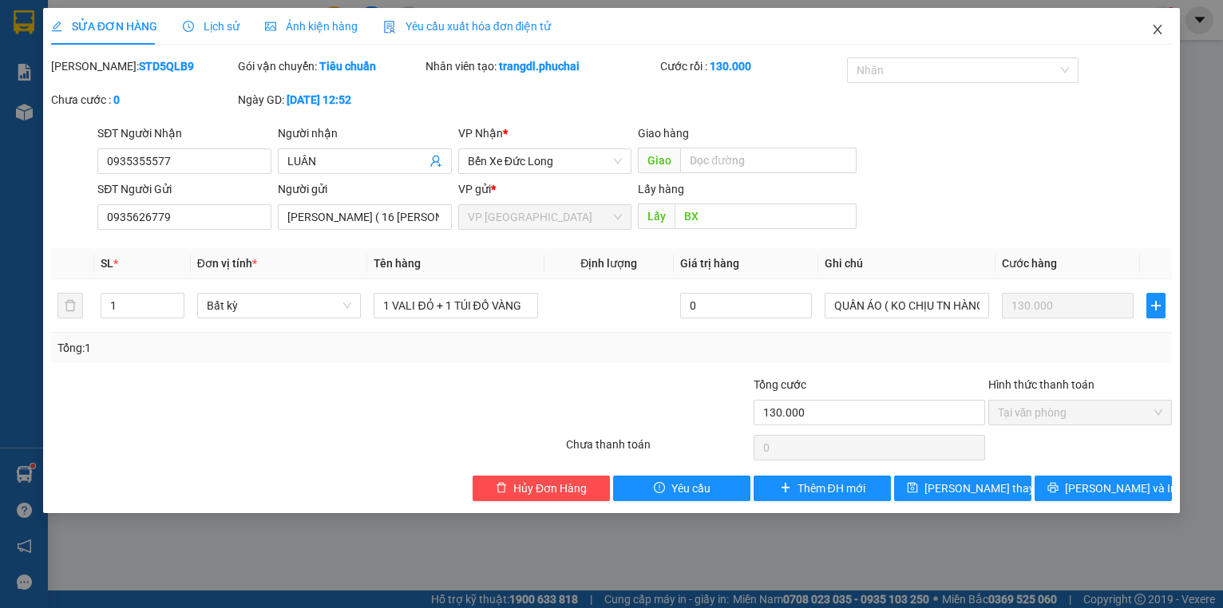
click at [1159, 30] on icon "close" at bounding box center [1157, 29] width 13 height 13
